Goal: Task Accomplishment & Management: Use online tool/utility

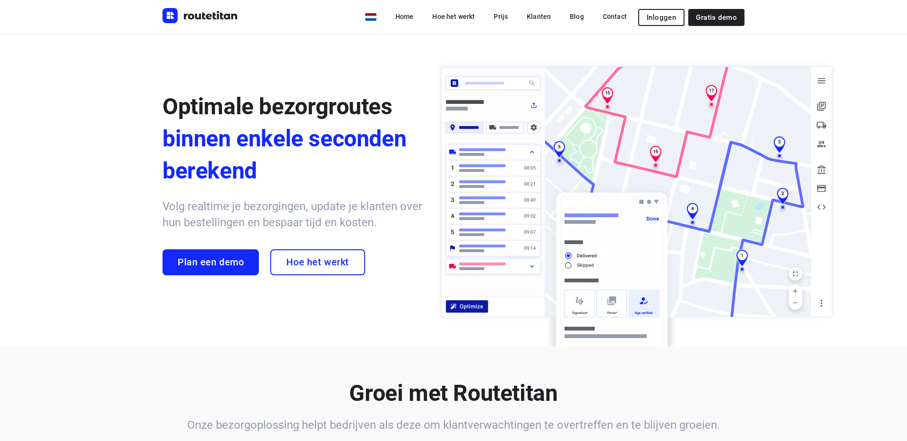
click at [651, 20] on span "Inloggen" at bounding box center [661, 18] width 29 height 8
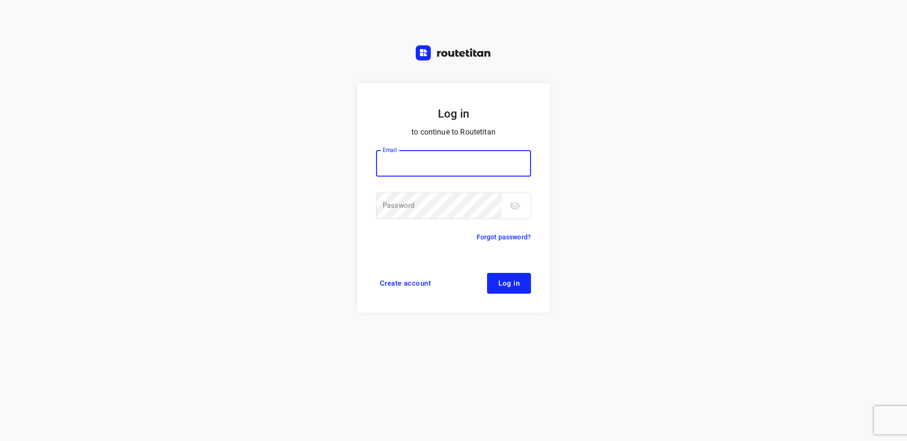
drag, startPoint x: 478, startPoint y: 158, endPoint x: 469, endPoint y: 162, distance: 9.7
click at [477, 158] on input "email" at bounding box center [453, 163] width 155 height 26
drag, startPoint x: 462, startPoint y: 163, endPoint x: 461, endPoint y: 171, distance: 8.0
click at [462, 163] on input "email" at bounding box center [453, 163] width 155 height 26
type input "max@onlineplasticsgroup.com"
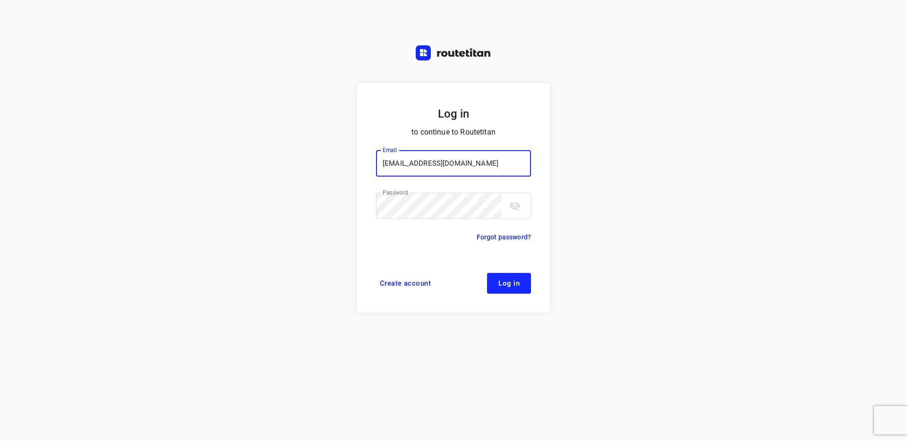
click at [509, 284] on span "Log in" at bounding box center [508, 284] width 21 height 8
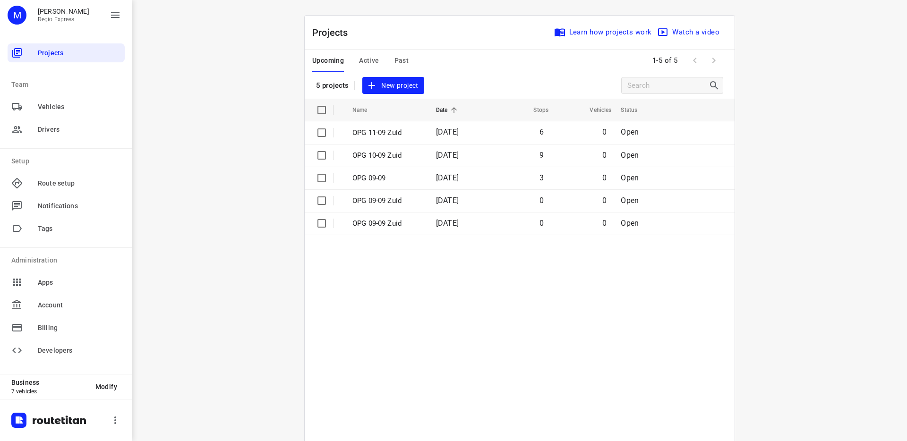
drag, startPoint x: 553, startPoint y: 277, endPoint x: 539, endPoint y: 271, distance: 15.0
click at [552, 276] on table "Name Date Stops Vehicles Status OPG 11-09 Zuid [DATE] 6 0 Open OPG 10-09 Zuid […" at bounding box center [520, 291] width 430 height 385
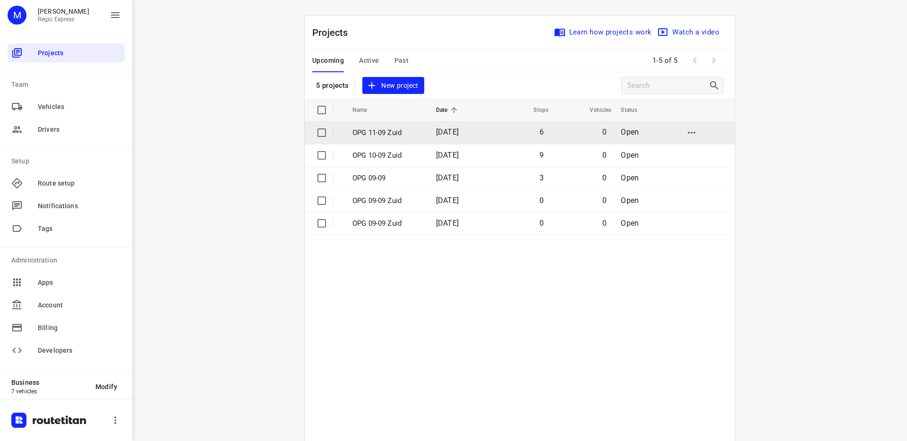
click at [389, 130] on p "OPG 11-09 Zuid" at bounding box center [386, 133] width 69 height 11
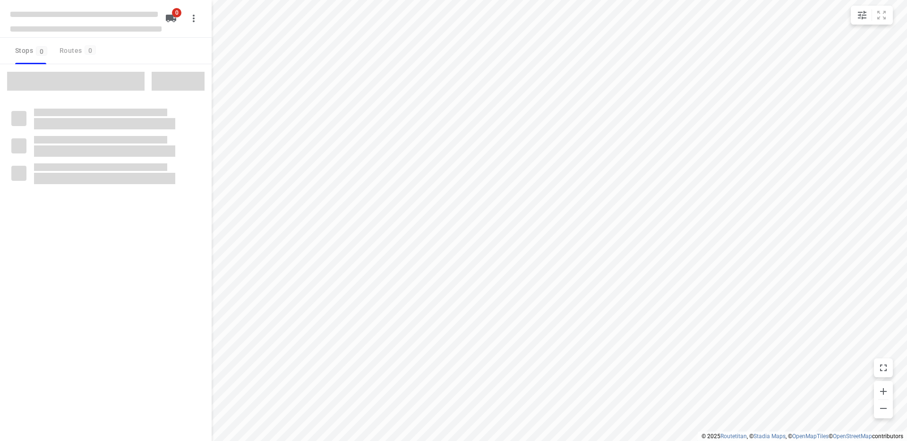
type input "distance"
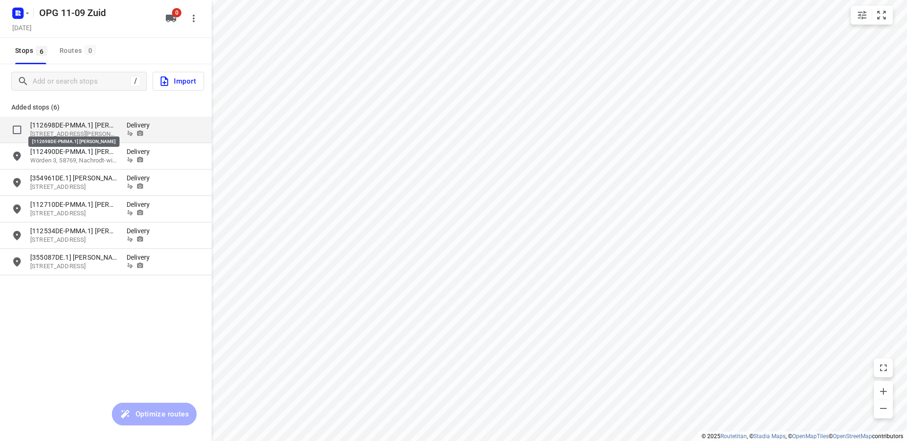
click at [80, 127] on p "[112698DE-PMMA.1] [PERSON_NAME]" at bounding box center [73, 124] width 87 height 9
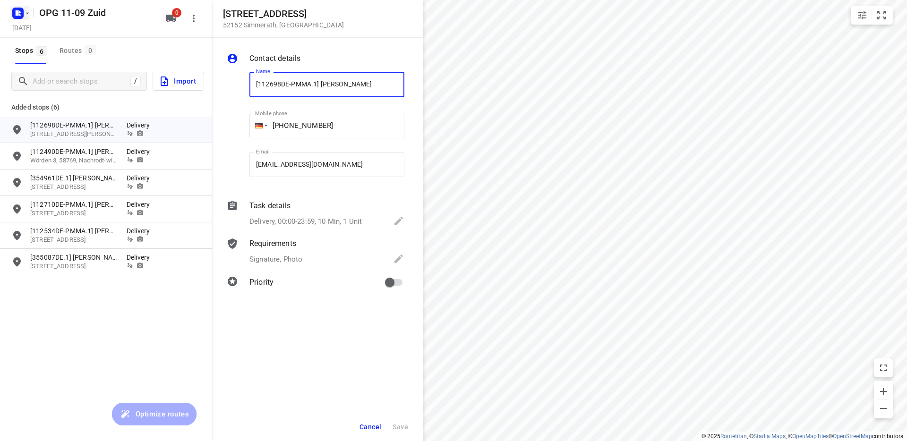
click at [19, 12] on rect "button" at bounding box center [17, 13] width 11 height 11
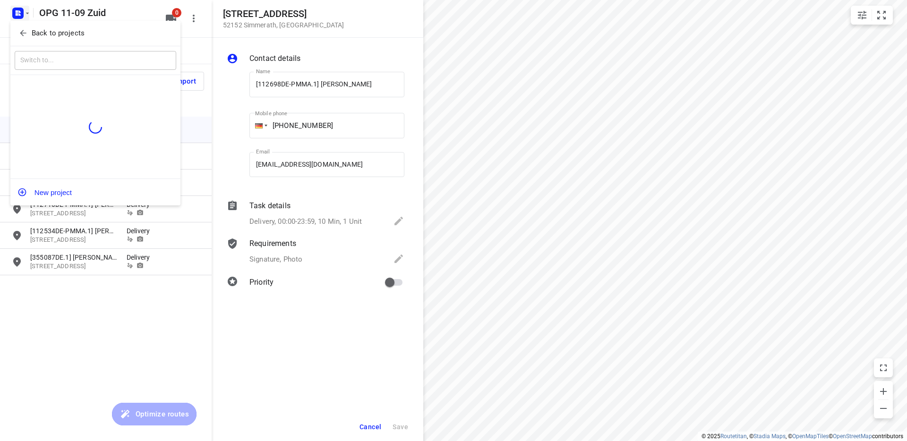
click at [21, 32] on icon "button" at bounding box center [22, 32] width 9 height 9
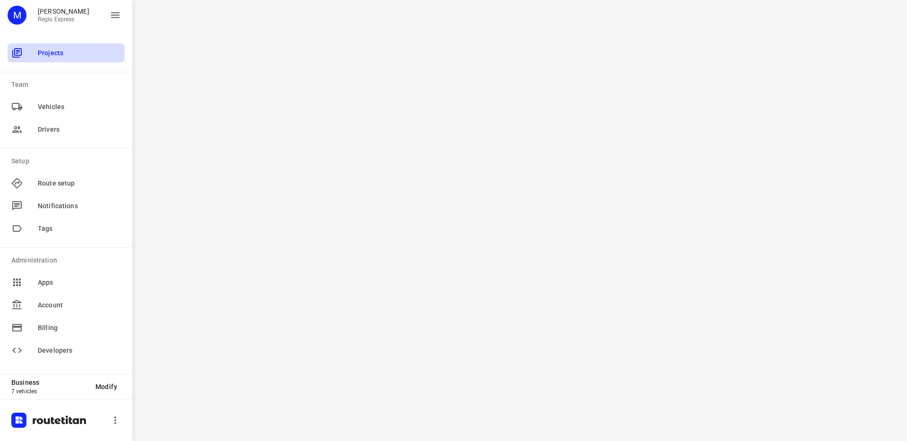
click at [66, 55] on span "Projects" at bounding box center [79, 53] width 83 height 10
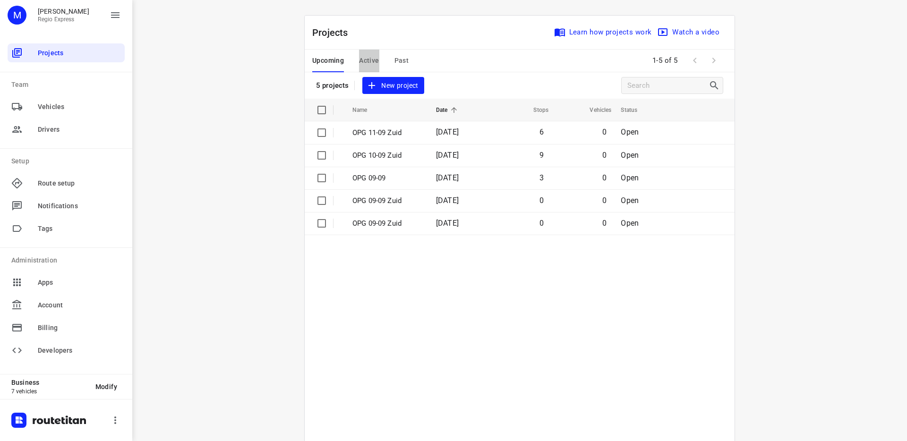
click at [374, 63] on span "Active" at bounding box center [369, 61] width 20 height 12
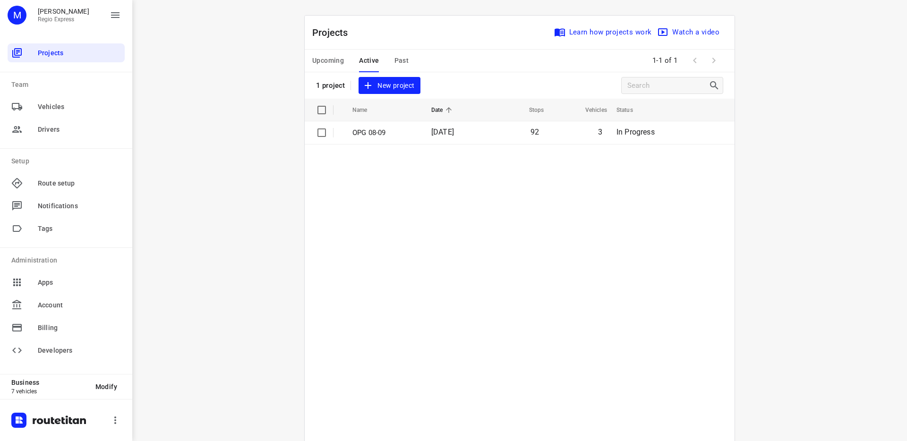
click at [400, 60] on span "Past" at bounding box center [401, 61] width 15 height 12
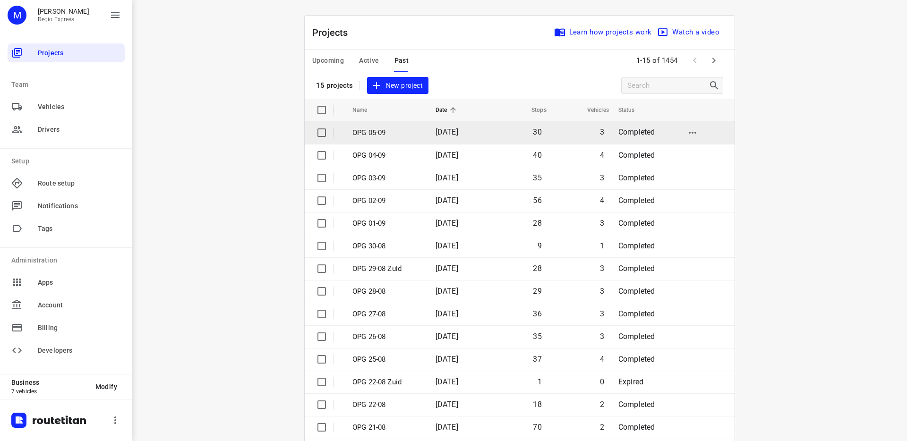
click at [401, 135] on p "OPG 05-09" at bounding box center [386, 133] width 69 height 11
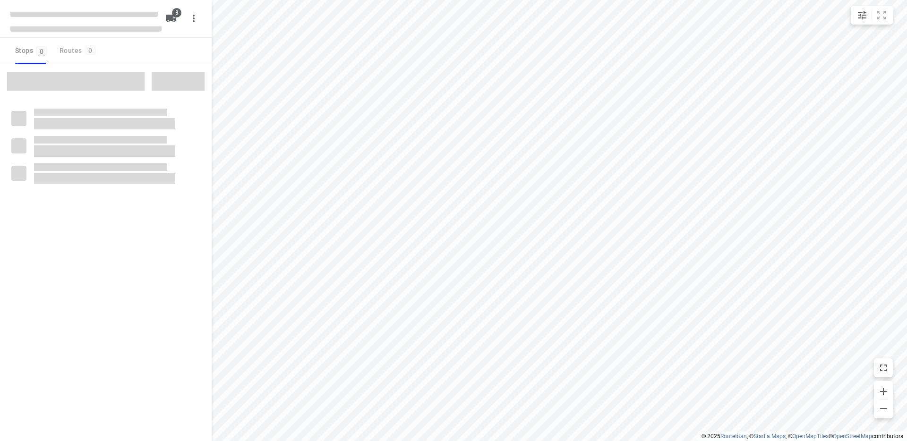
type input "distance"
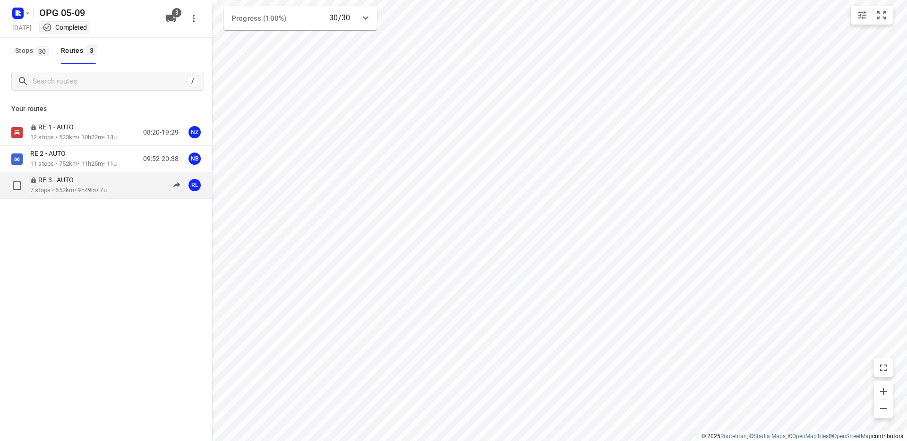
click at [80, 181] on div "RE 3 - AUTO" at bounding box center [68, 181] width 77 height 10
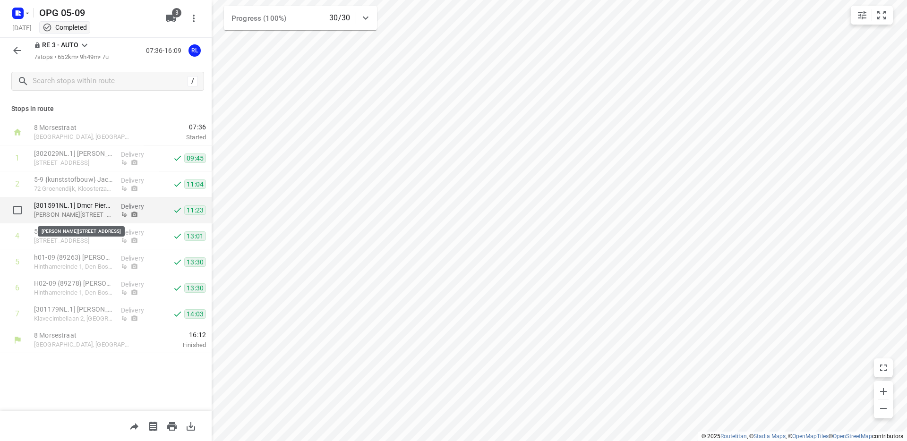
click at [83, 213] on p "[PERSON_NAME][STREET_ADDRESS]" at bounding box center [73, 214] width 79 height 9
